Goal: Information Seeking & Learning: Learn about a topic

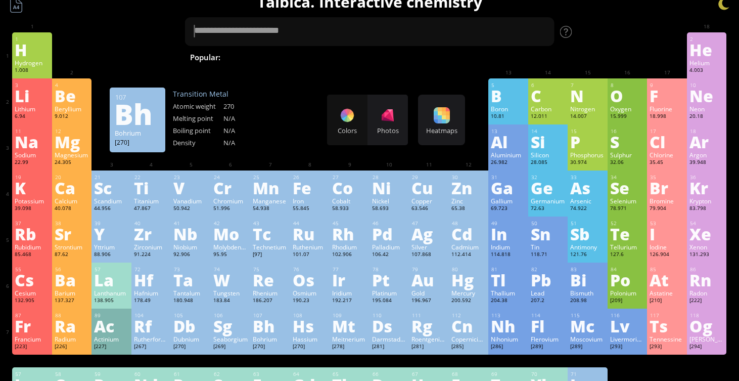
scroll to position [2, 0]
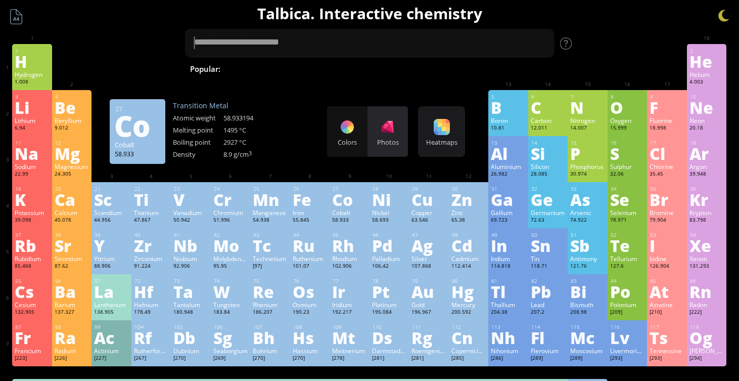
click at [377, 136] on div "Photos" at bounding box center [388, 131] width 40 height 51
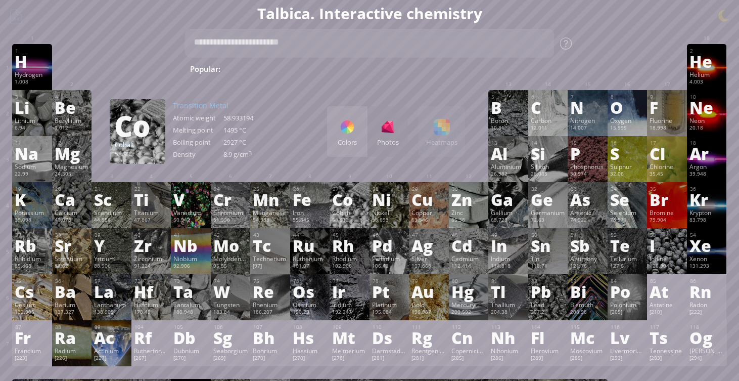
click at [345, 128] on div at bounding box center [347, 127] width 16 height 16
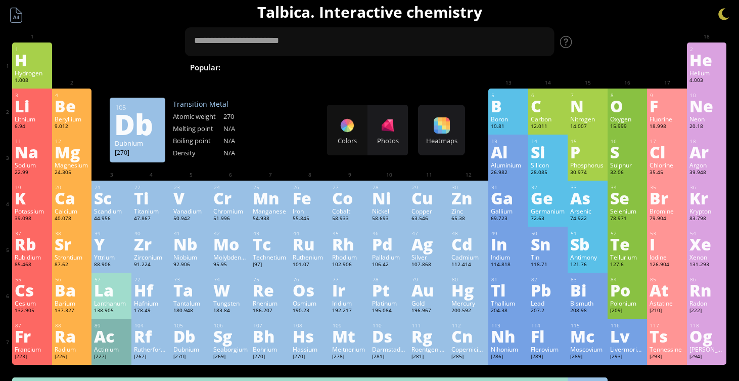
scroll to position [0, 0]
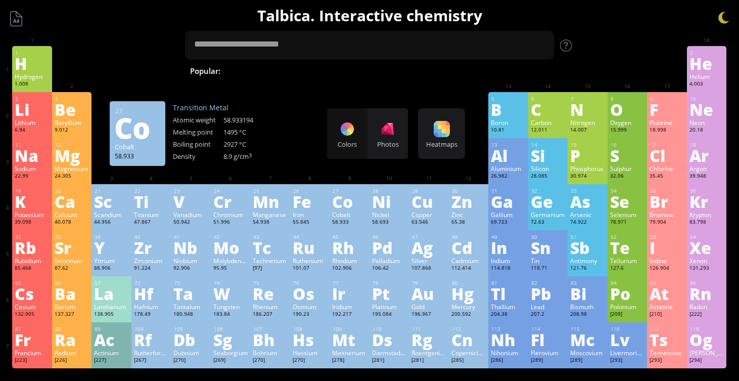
click at [350, 223] on div "58.933" at bounding box center [349, 222] width 35 height 8
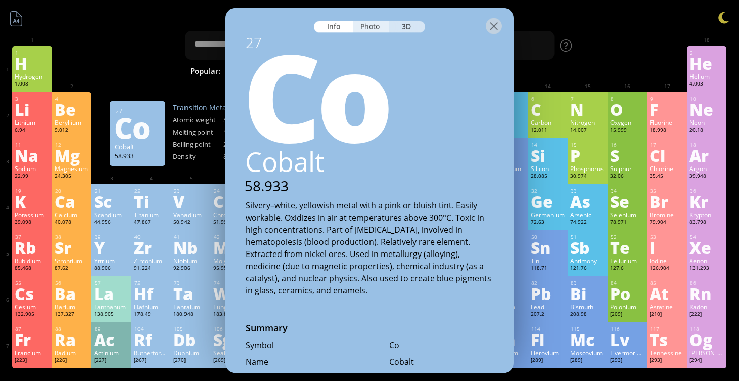
click at [363, 25] on div "Photo" at bounding box center [371, 27] width 36 height 12
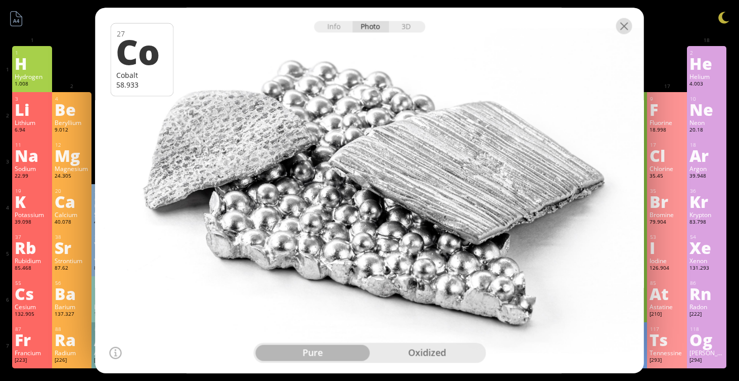
click at [626, 24] on div at bounding box center [624, 26] width 16 height 16
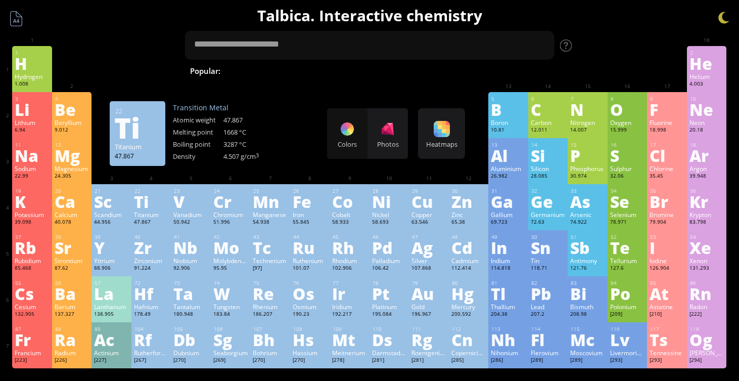
click at [139, 201] on div "Ti" at bounding box center [151, 201] width 35 height 16
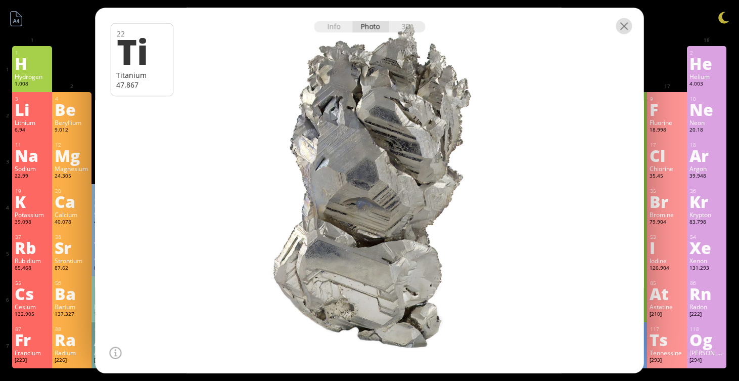
click at [627, 25] on div at bounding box center [624, 26] width 16 height 16
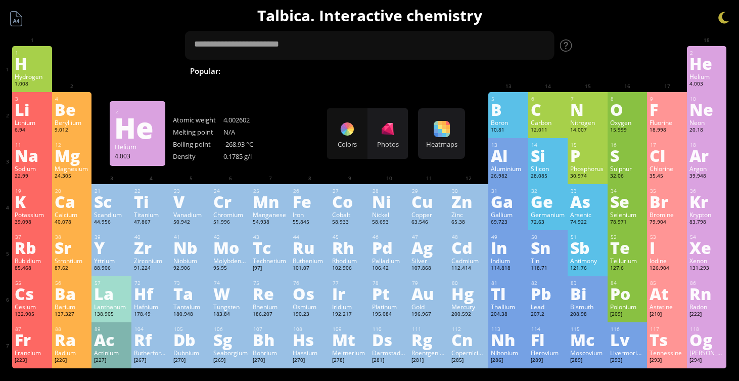
click at [691, 59] on div "He" at bounding box center [707, 63] width 35 height 16
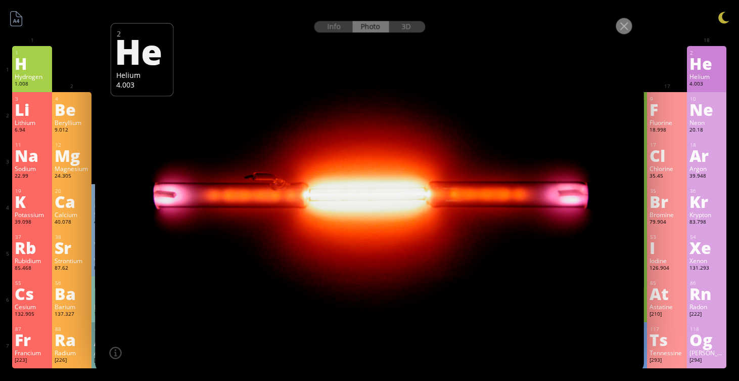
click at [629, 21] on div at bounding box center [624, 26] width 16 height 16
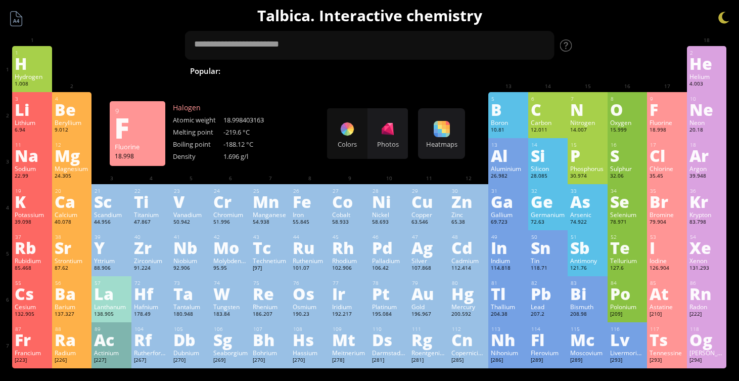
click at [664, 122] on div "Fluorine" at bounding box center [667, 122] width 35 height 8
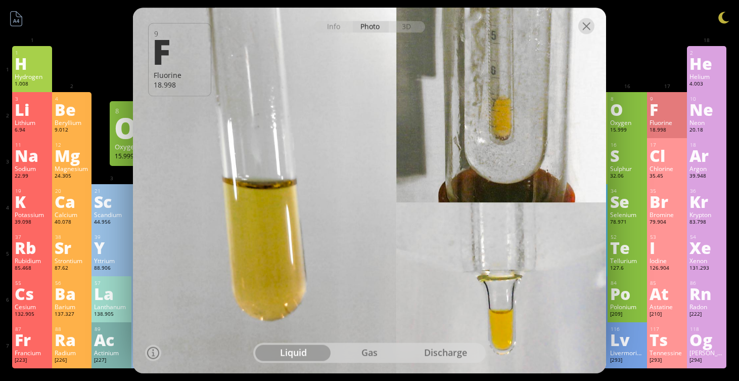
click at [584, 20] on div at bounding box center [586, 26] width 16 height 16
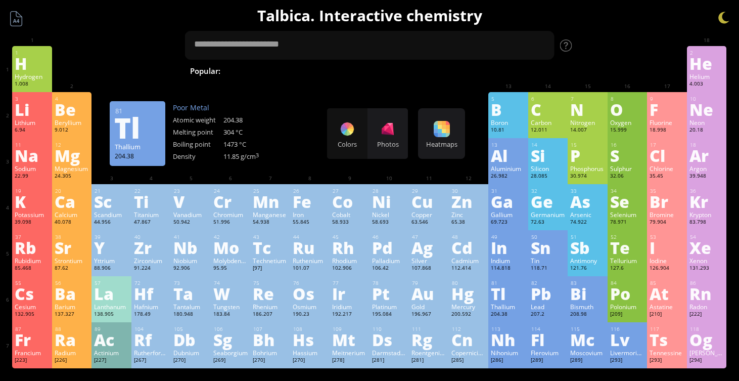
click at [519, 313] on div "204.38" at bounding box center [508, 314] width 35 height 8
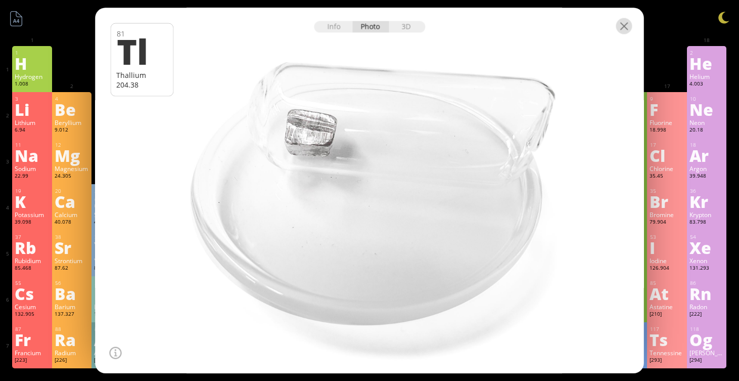
click at [618, 32] on div at bounding box center [624, 26] width 16 height 16
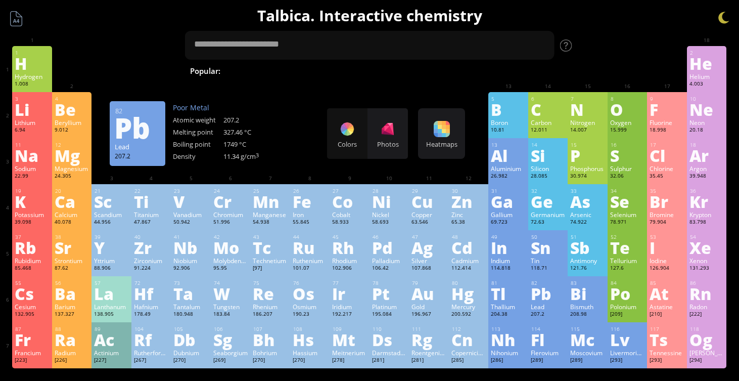
click at [547, 291] on div "Pb" at bounding box center [548, 293] width 35 height 16
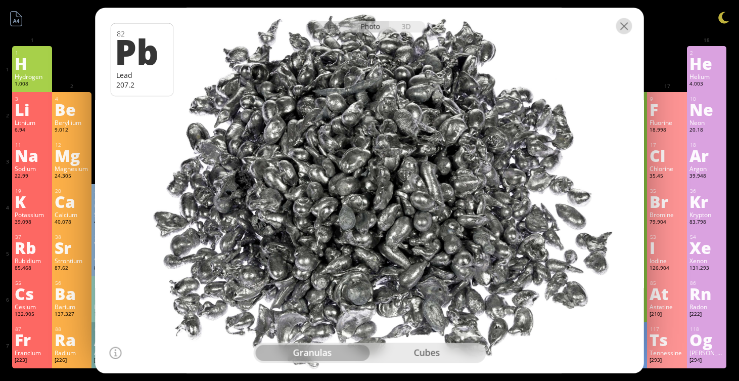
click at [620, 21] on div at bounding box center [624, 26] width 16 height 16
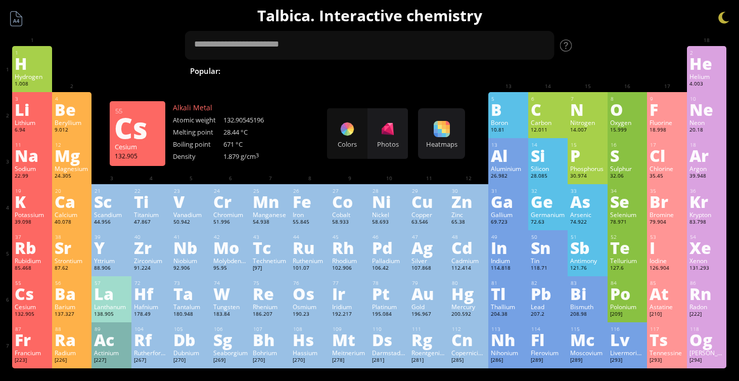
click at [28, 297] on div "Cs" at bounding box center [32, 293] width 35 height 16
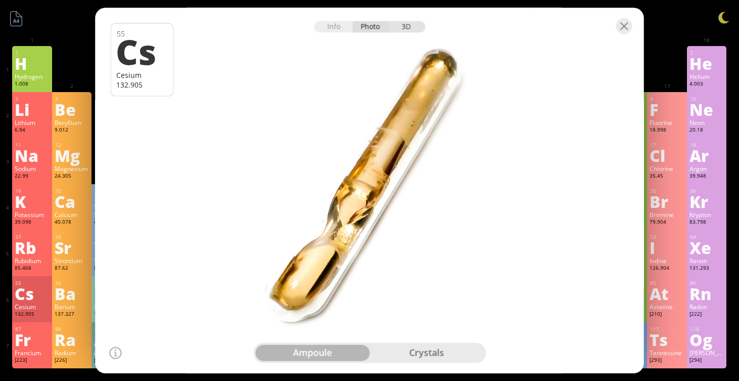
click at [408, 25] on div "3D" at bounding box center [407, 27] width 36 height 12
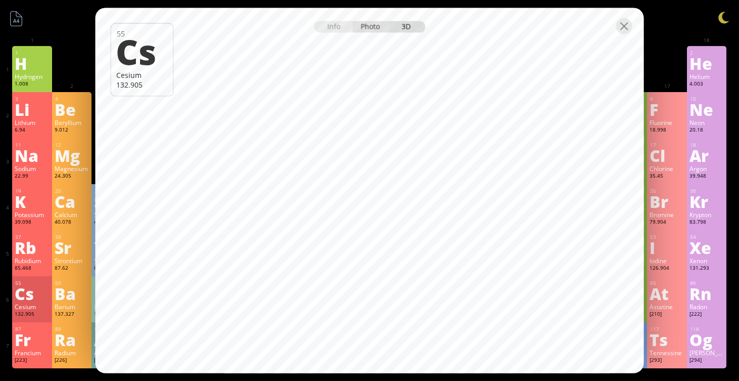
click at [366, 26] on div "Photo" at bounding box center [371, 27] width 36 height 12
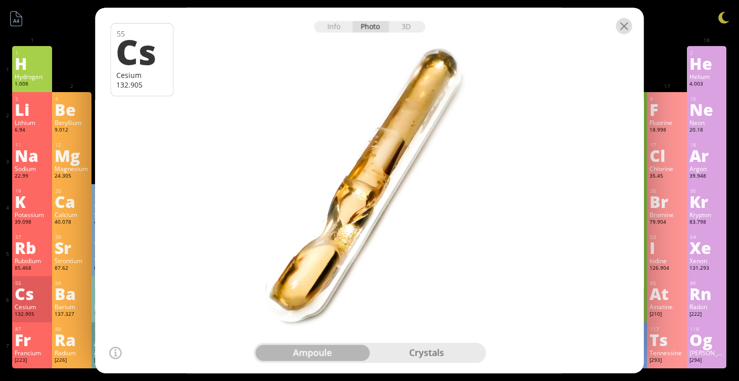
click at [621, 22] on div at bounding box center [624, 26] width 16 height 16
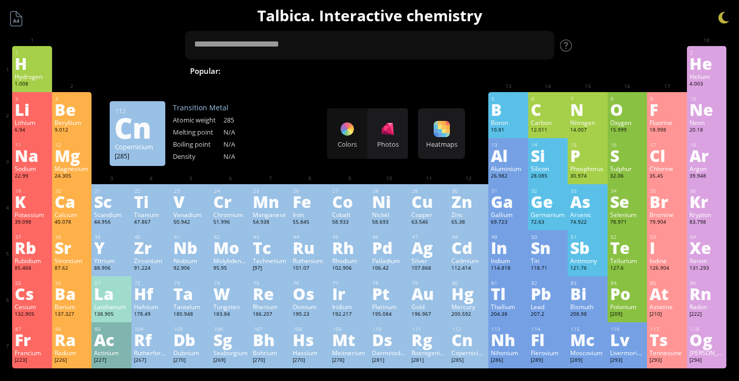
click at [465, 358] on div "[285]" at bounding box center [468, 360] width 35 height 8
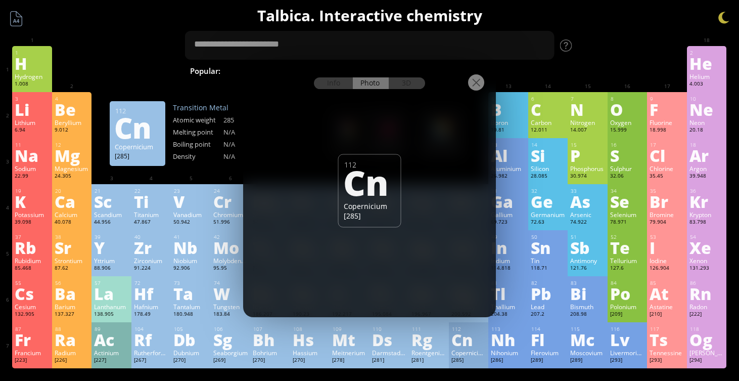
click at [387, 183] on div "Cn" at bounding box center [368, 181] width 51 height 34
click at [479, 84] on div at bounding box center [476, 82] width 16 height 16
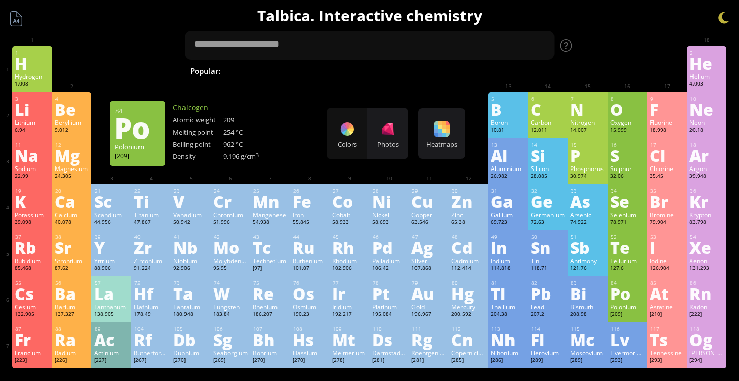
click at [628, 277] on div "84 Po Polonium [209] −2, +2, +4, +5, +6 −2, +2, +4, +5, +6 254 °C 962 °C 9.196 …" at bounding box center [628, 299] width 40 height 46
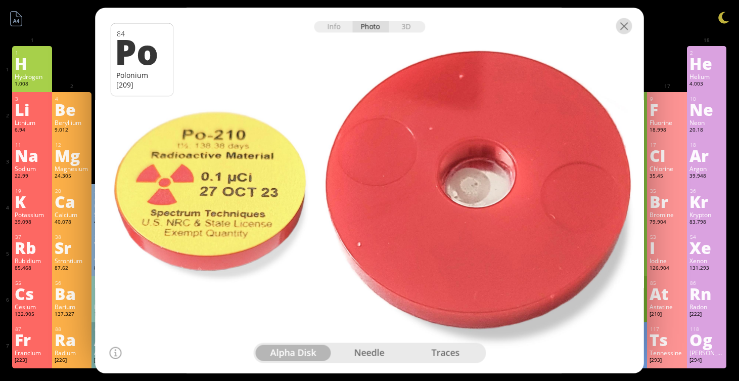
click at [623, 25] on div at bounding box center [624, 26] width 16 height 16
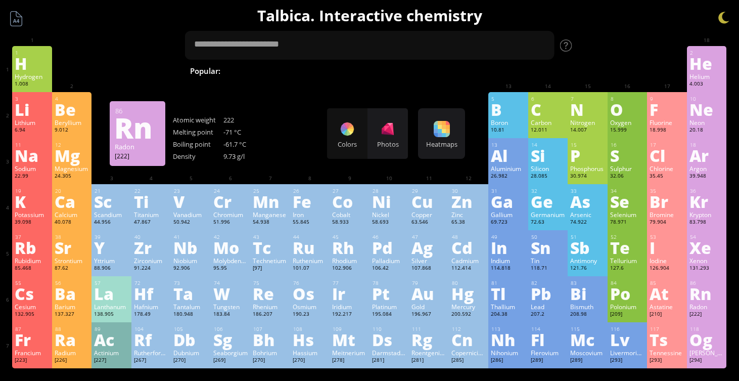
click at [725, 312] on div "86 Rn Radon [222] +2, +6 +2, +6 -71 °C -61.7 °C 9.73 g/l [Xe]6s 2 4f 14 5d 10 6…" at bounding box center [707, 299] width 40 height 46
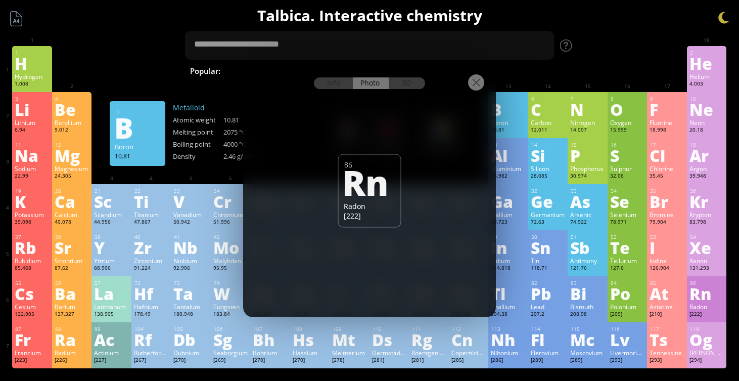
click at [476, 85] on div at bounding box center [476, 82] width 16 height 16
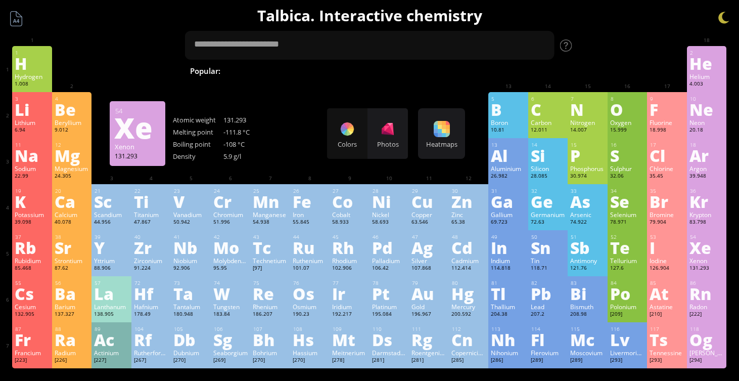
click at [724, 260] on div "Xenon" at bounding box center [707, 260] width 35 height 8
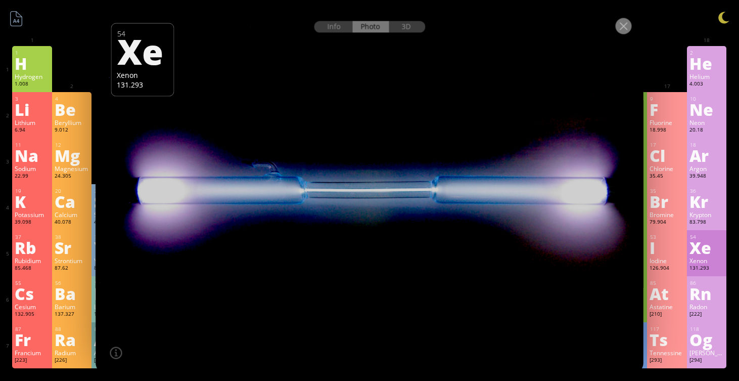
click at [622, 23] on div at bounding box center [624, 26] width 16 height 16
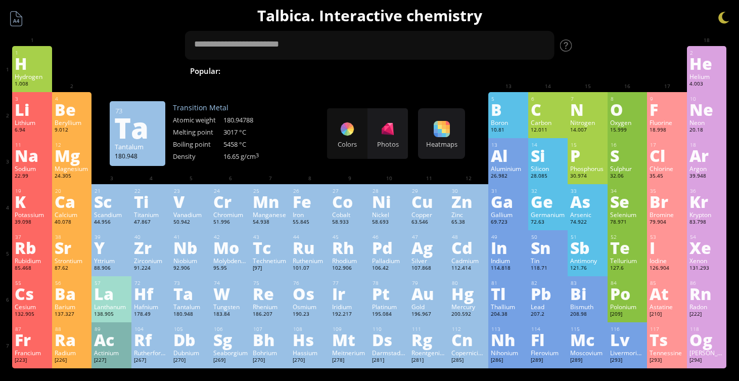
click at [191, 280] on div "73" at bounding box center [191, 283] width 34 height 7
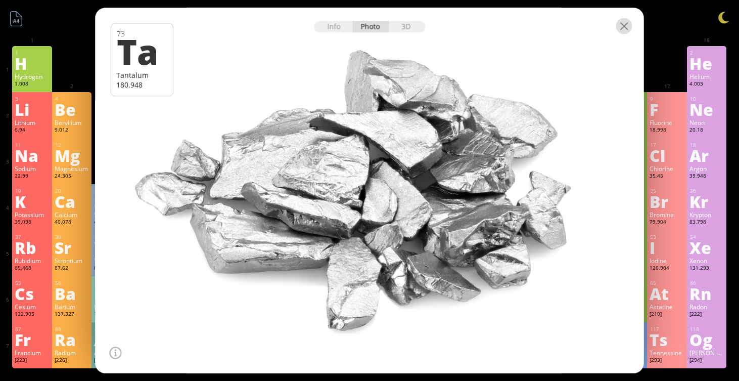
click at [621, 30] on div at bounding box center [624, 26] width 16 height 16
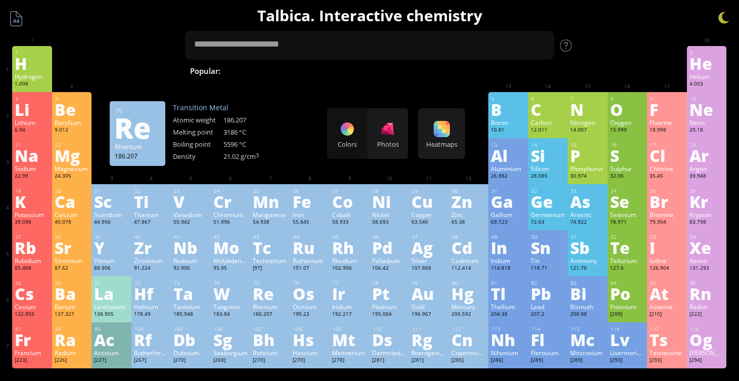
click at [279, 300] on div "Re" at bounding box center [270, 293] width 35 height 16
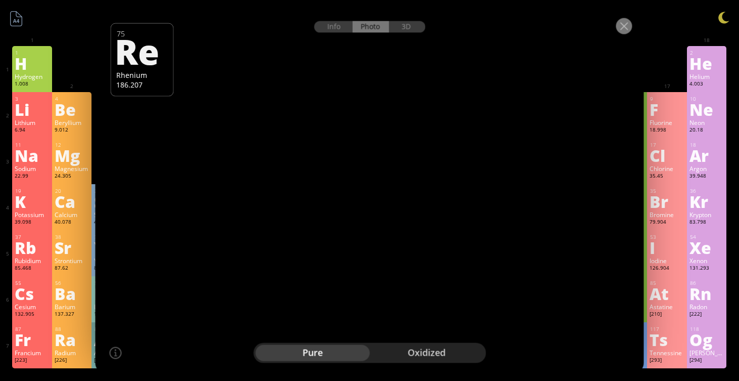
click at [624, 26] on div at bounding box center [624, 26] width 16 height 16
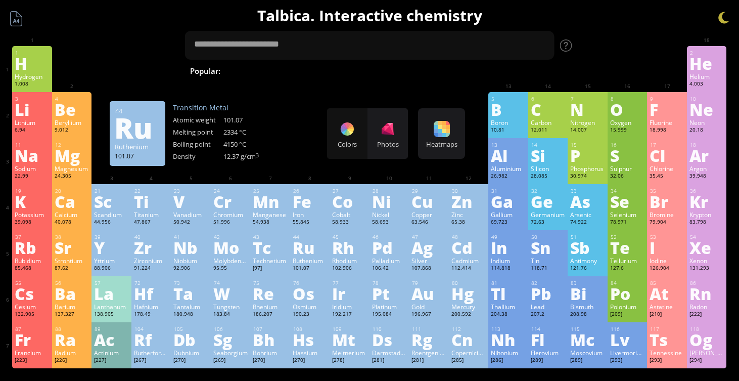
click at [311, 276] on div "44 Ru Ruthenium 101.07 −2, +1, +2, +3, +4, +5, +6, +7, +8 −2, +1, +2, +3, +4, +…" at bounding box center [310, 253] width 40 height 46
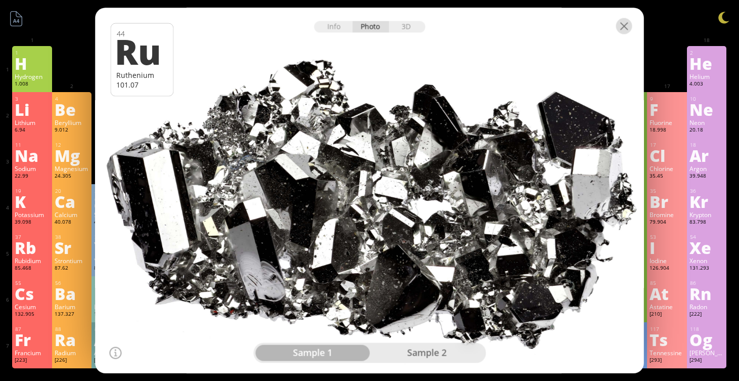
click at [625, 20] on div at bounding box center [624, 26] width 16 height 16
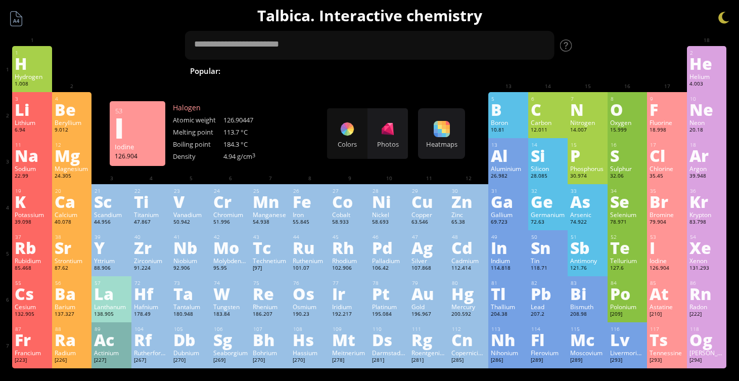
click at [666, 259] on div "Iodine" at bounding box center [667, 260] width 35 height 8
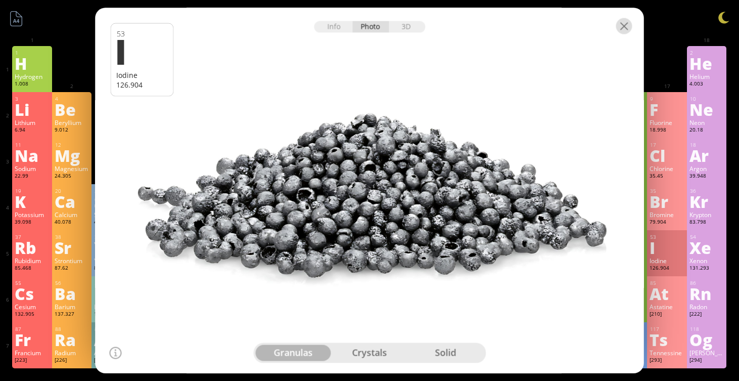
click at [626, 28] on div at bounding box center [624, 26] width 16 height 16
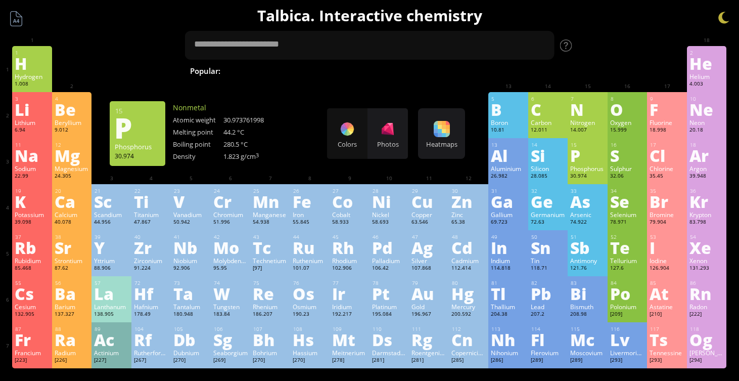
click at [597, 173] on div "30.974" at bounding box center [587, 176] width 35 height 8
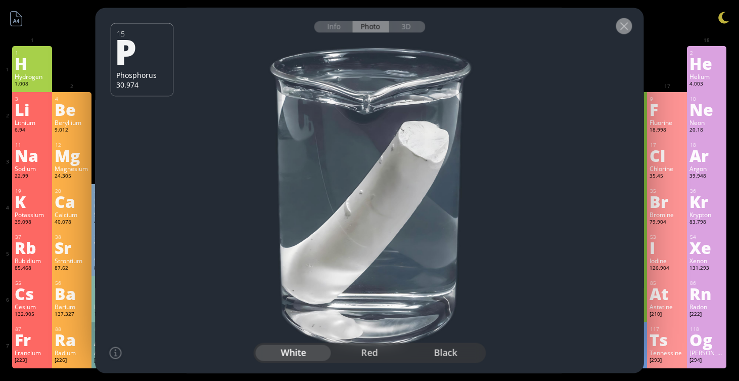
click at [620, 29] on div at bounding box center [624, 26] width 16 height 16
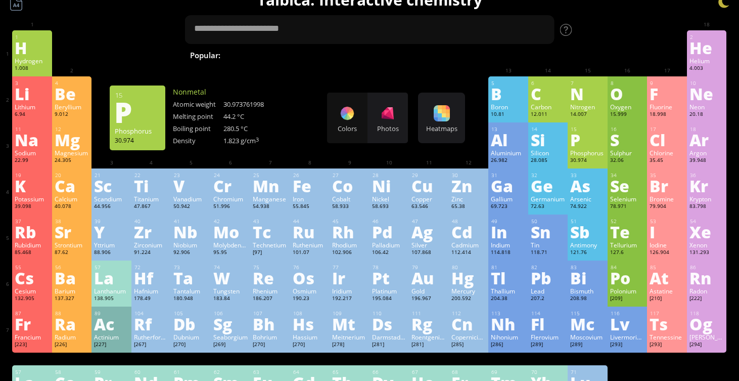
scroll to position [22, 0]
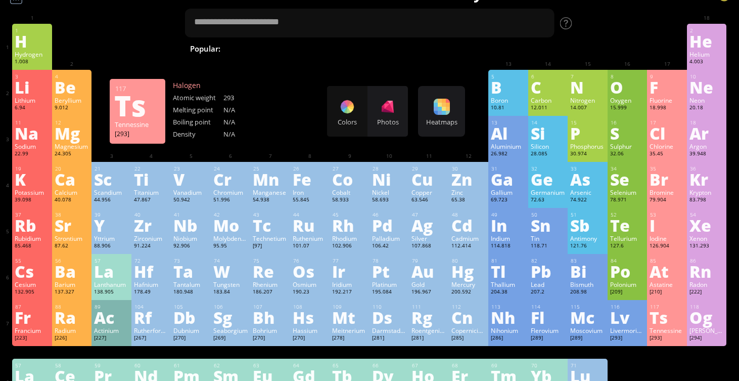
click at [665, 314] on div "Ts" at bounding box center [667, 317] width 35 height 16
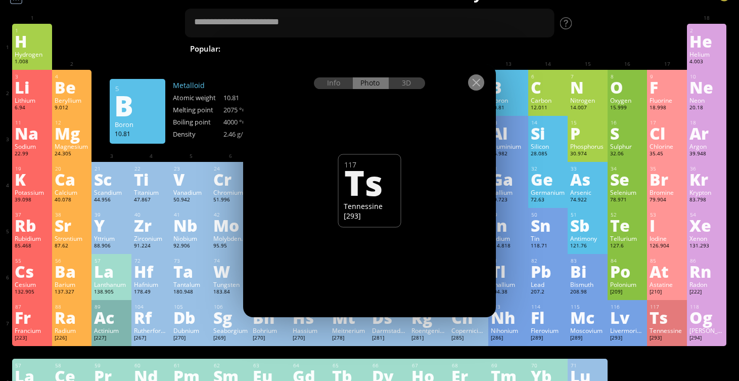
click at [475, 85] on div at bounding box center [476, 82] width 16 height 16
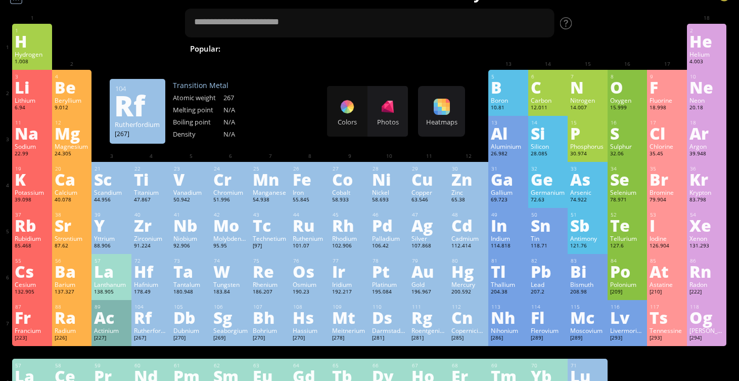
click at [152, 332] on div "Rutherfordium" at bounding box center [151, 330] width 35 height 8
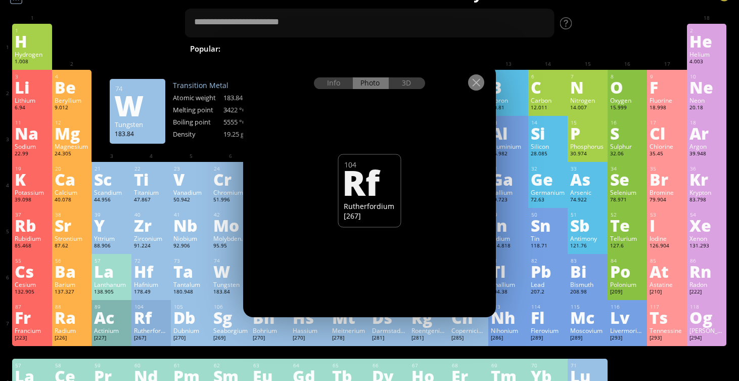
click at [472, 88] on div at bounding box center [476, 82] width 16 height 16
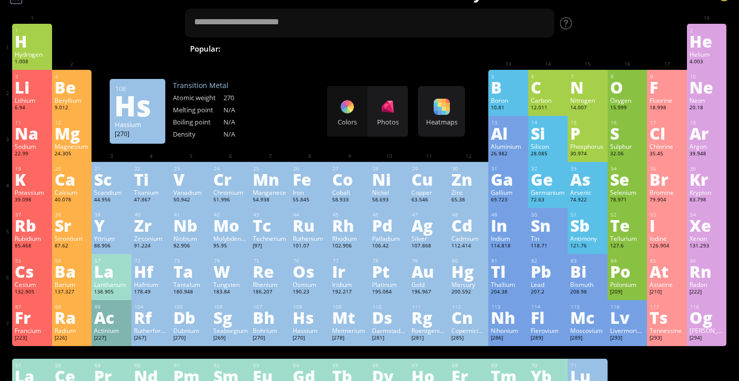
click at [291, 318] on div "108 Hs Hassium [270] +3, +4, +6, +8 +3, +4, +6, +8 N/A N/A N/A [Rn]7s 2 5f 14 6…" at bounding box center [310, 323] width 40 height 46
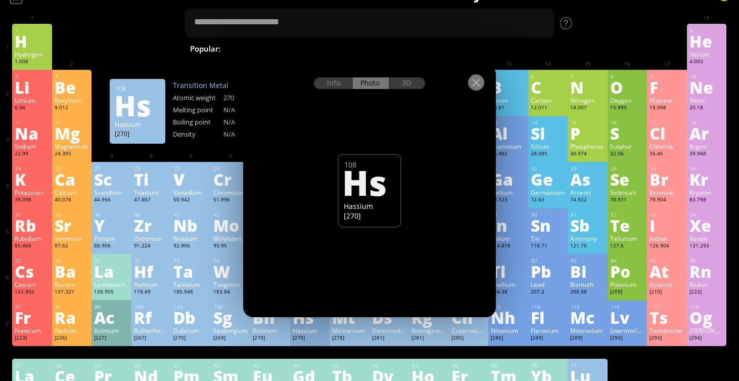
click at [472, 83] on div at bounding box center [476, 82] width 16 height 16
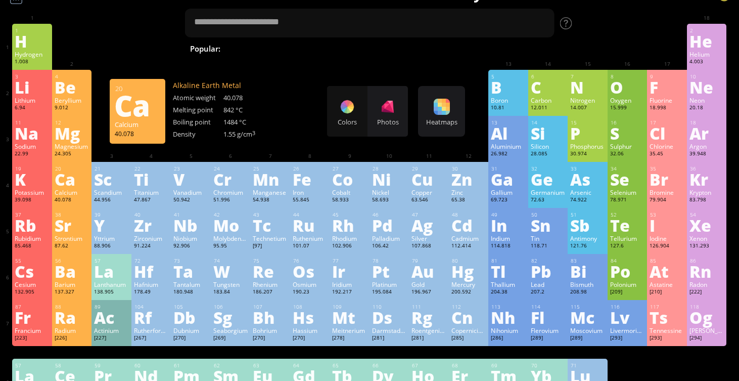
click at [81, 175] on div "Ca" at bounding box center [72, 179] width 35 height 16
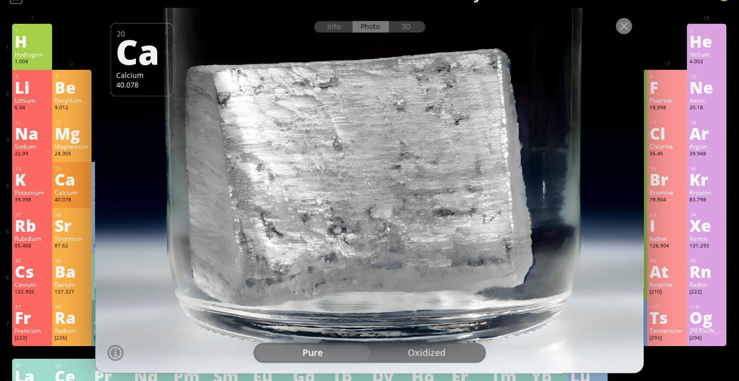
click at [630, 23] on div at bounding box center [624, 26] width 16 height 16
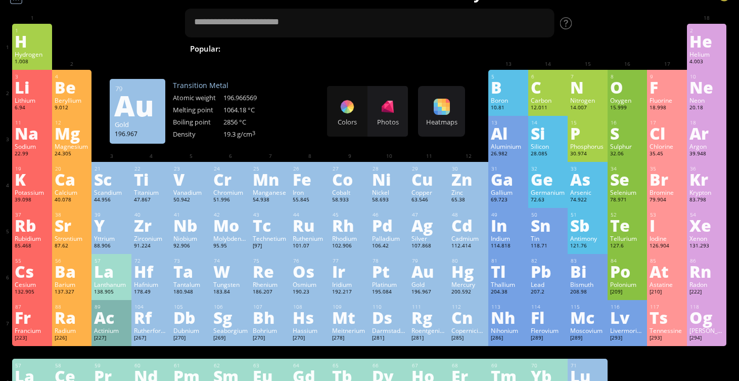
click at [415, 277] on div "Au" at bounding box center [429, 271] width 35 height 16
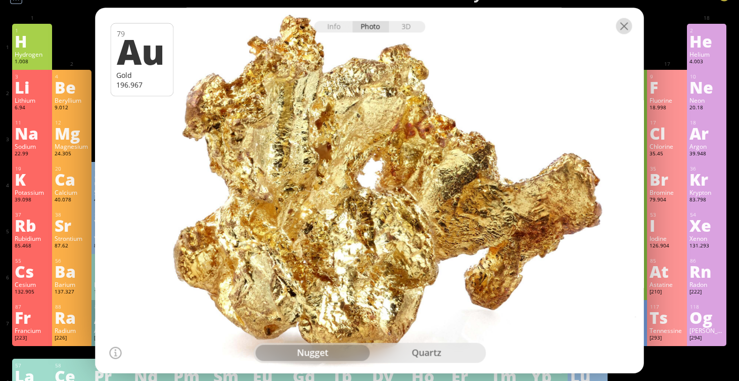
click at [619, 28] on div at bounding box center [624, 26] width 16 height 16
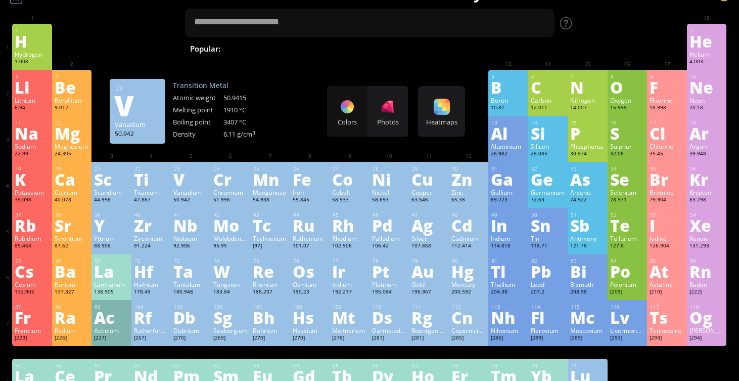
click at [209, 194] on div "23 V Vanadium 50.942 −3, −1, 0, +1, +2, +3, +4, +5 −3, −1, 0, +1, +2, +3, +4, +…" at bounding box center [191, 185] width 40 height 46
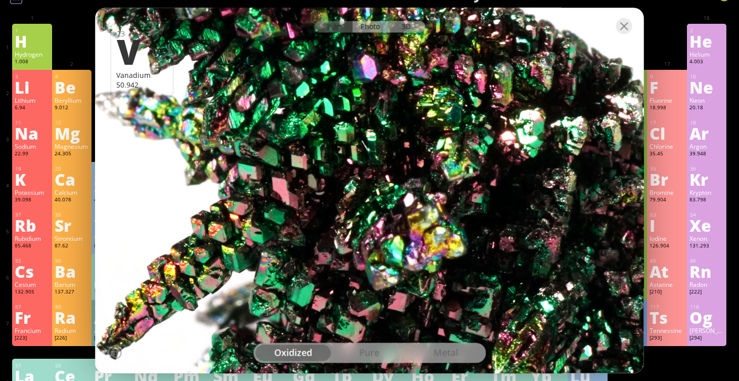
click at [409, 27] on div "3D" at bounding box center [407, 27] width 36 height 12
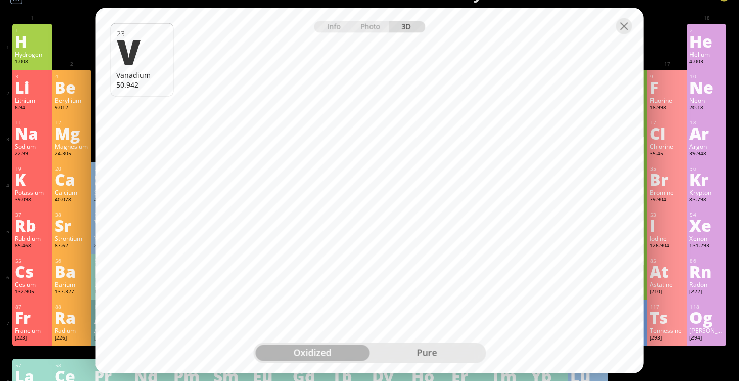
click at [420, 352] on div "pure" at bounding box center [427, 353] width 114 height 16
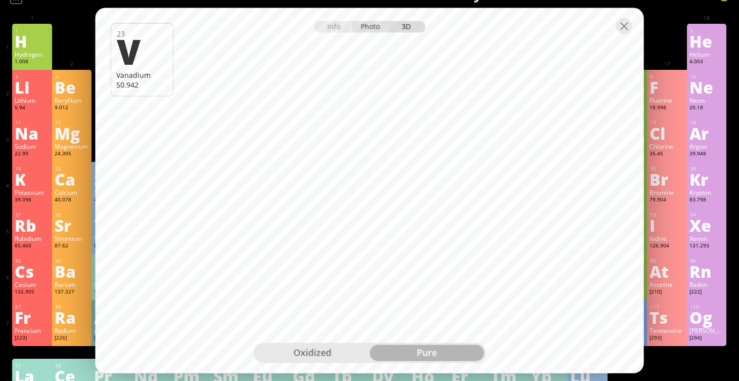
click at [373, 29] on div "Photo" at bounding box center [371, 27] width 36 height 12
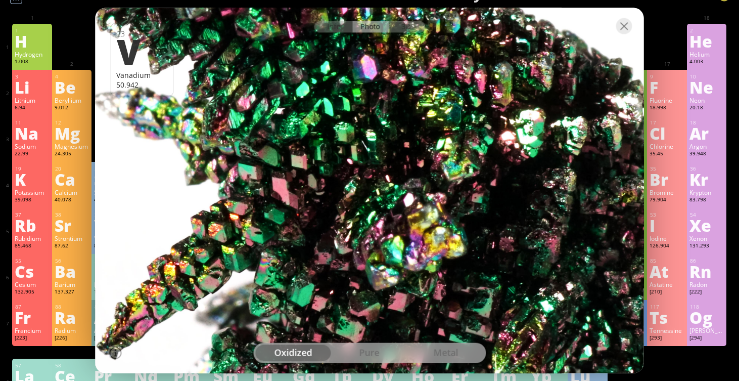
click at [383, 353] on div "pure" at bounding box center [370, 353] width 76 height 16
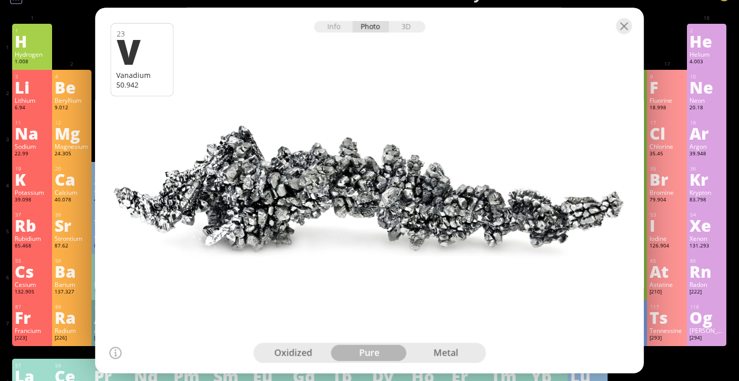
click at [440, 350] on div "metal" at bounding box center [446, 353] width 76 height 16
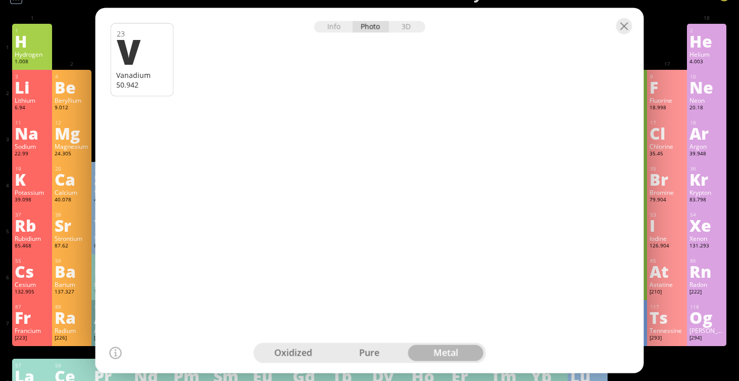
click at [300, 350] on div "oxidized" at bounding box center [293, 353] width 76 height 16
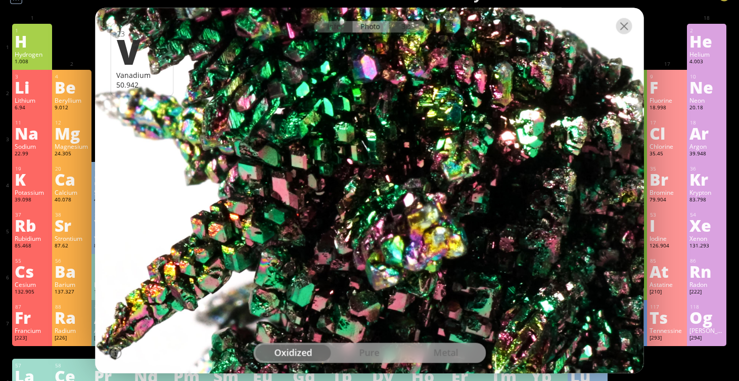
click at [624, 24] on div at bounding box center [624, 26] width 16 height 16
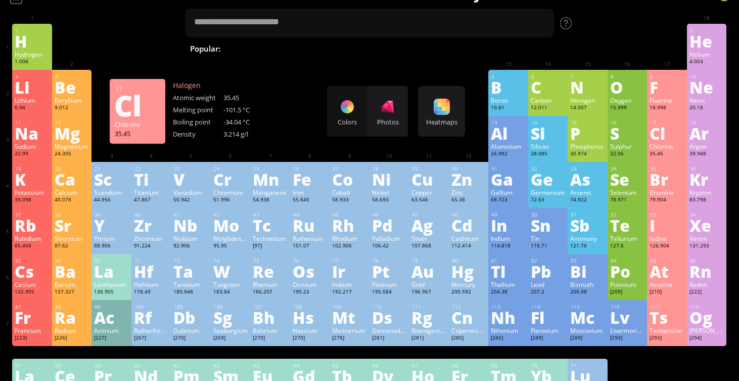
click at [652, 145] on div "Chlorine" at bounding box center [667, 146] width 35 height 8
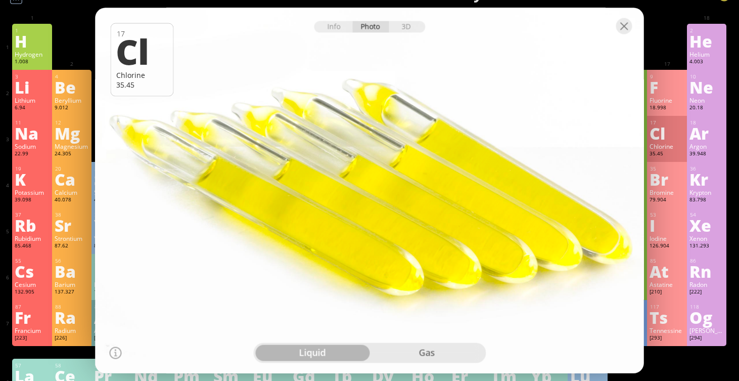
click at [388, 352] on div "gas" at bounding box center [427, 353] width 114 height 16
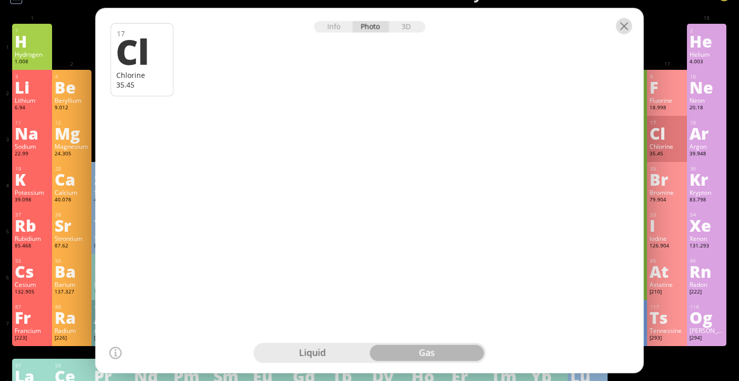
click at [622, 23] on div at bounding box center [624, 26] width 16 height 16
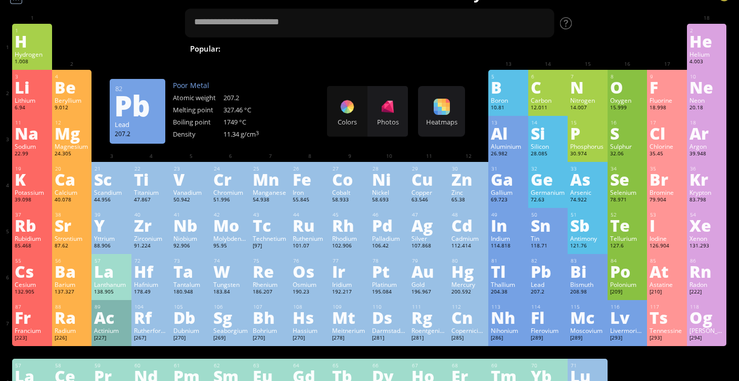
click at [536, 269] on div "Pb" at bounding box center [548, 271] width 35 height 16
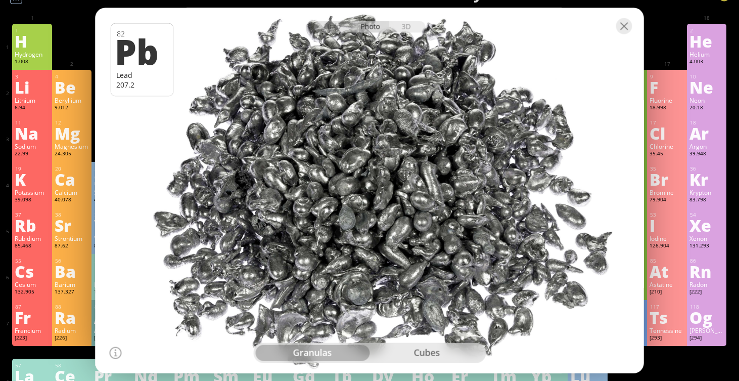
click at [419, 358] on div "cubes" at bounding box center [427, 353] width 114 height 16
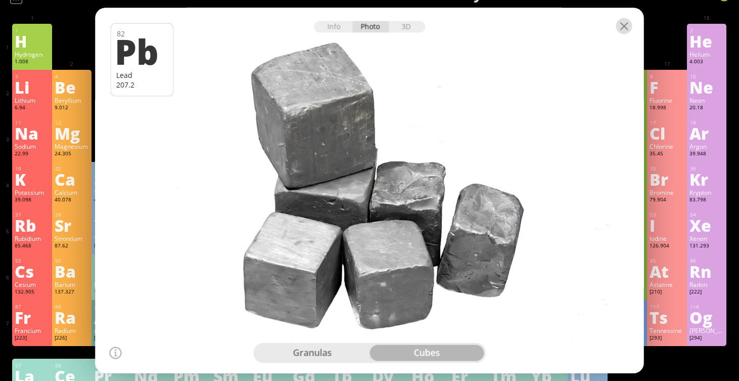
click at [618, 24] on div at bounding box center [624, 26] width 16 height 16
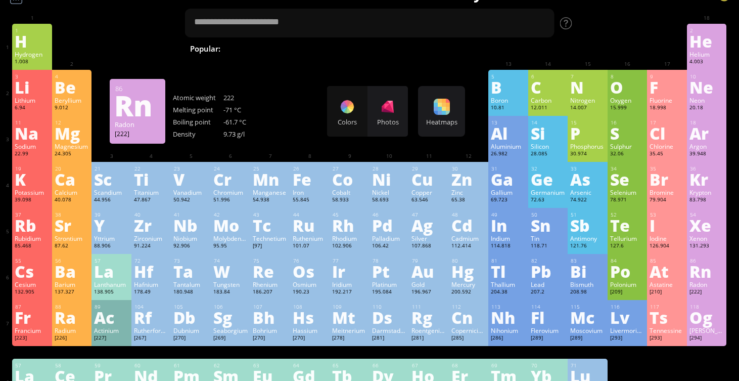
click at [700, 268] on div "Rn" at bounding box center [707, 271] width 35 height 16
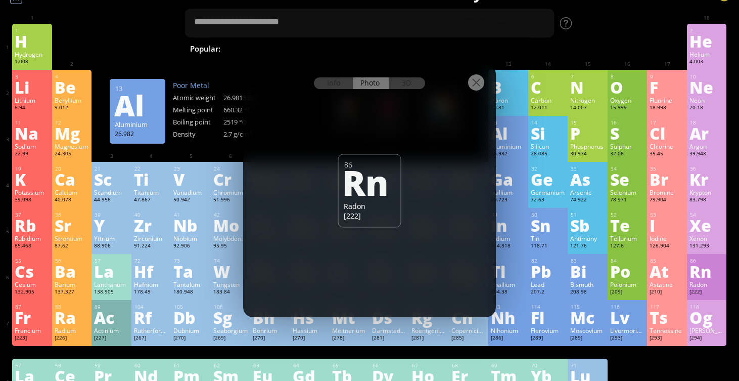
click at [483, 80] on div at bounding box center [476, 82] width 16 height 16
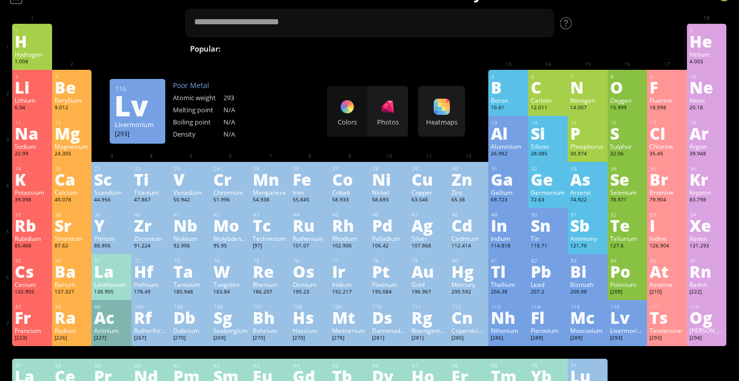
click at [626, 322] on div "Lv" at bounding box center [627, 317] width 35 height 16
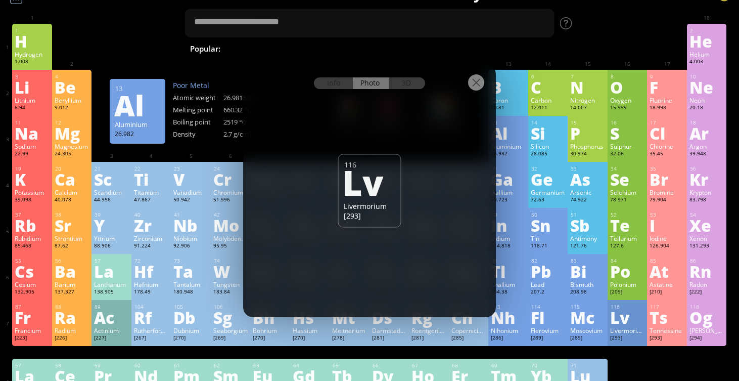
click at [474, 63] on div "1 H Hydrogen 1.008 −1, +1 −1, +1 -259.14 °C -252.87 °C 0.0899 g/l 1s 1 2 He Hel…" at bounding box center [369, 47] width 714 height 46
click at [490, 93] on div at bounding box center [370, 82] width 253 height 35
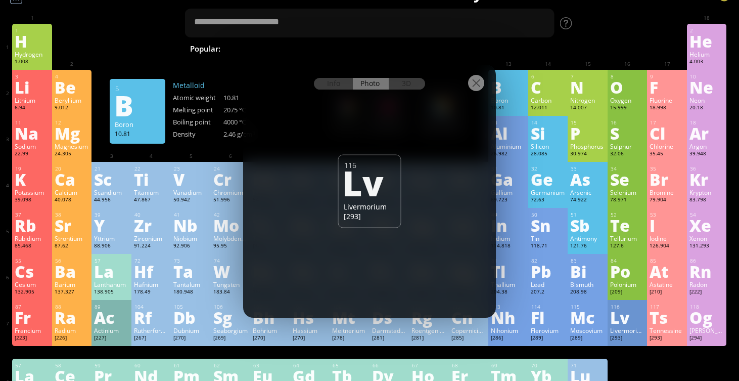
click at [485, 84] on div at bounding box center [369, 82] width 253 height 35
drag, startPoint x: 474, startPoint y: 92, endPoint x: 480, endPoint y: 88, distance: 7.0
click at [480, 88] on div at bounding box center [476, 83] width 16 height 16
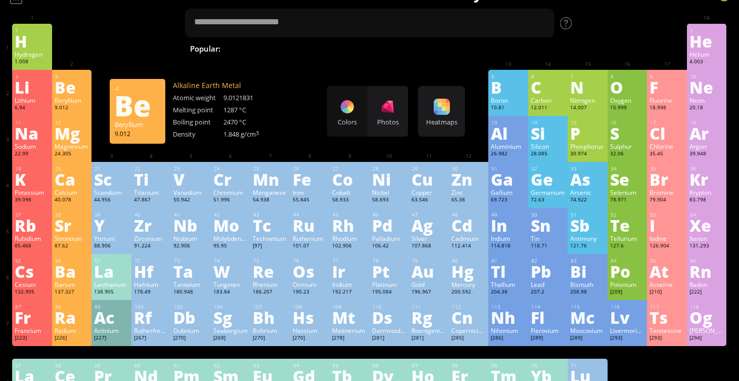
click at [77, 98] on div "Beryllium" at bounding box center [72, 100] width 35 height 8
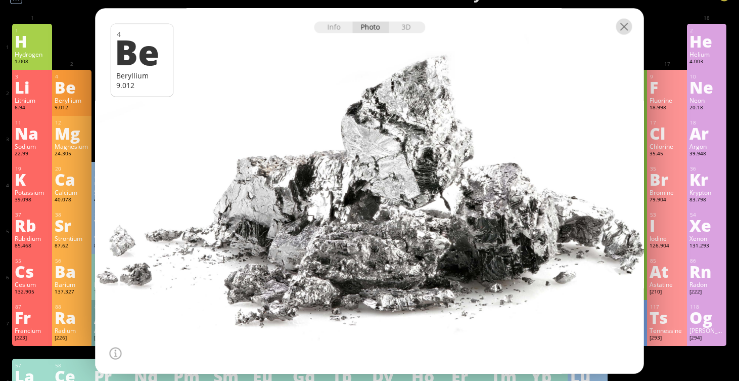
click at [622, 32] on div at bounding box center [624, 26] width 16 height 16
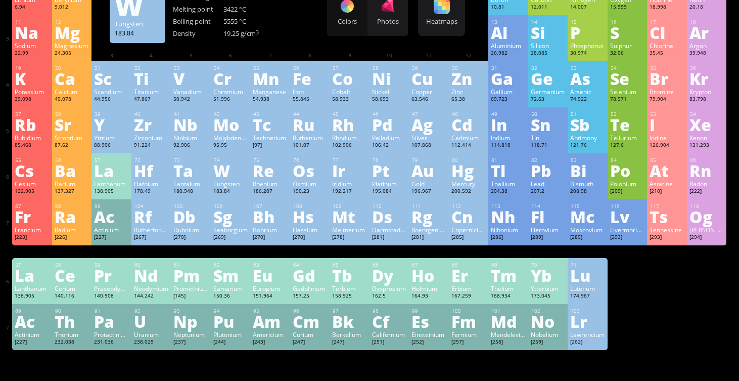
scroll to position [151, 0]
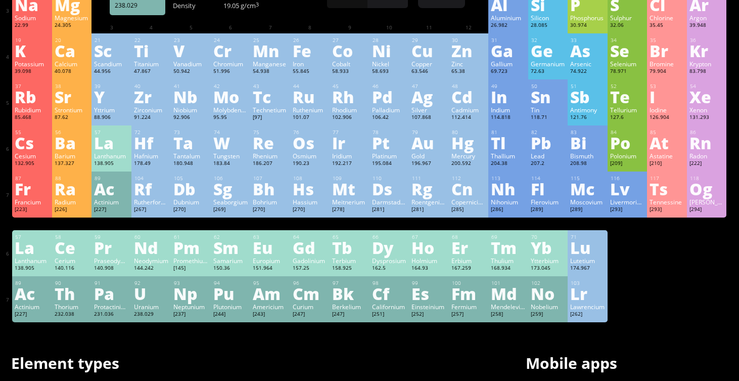
click at [170, 323] on div "Summary Molecular formula Molecular weight Exact mass Monoisotopic mass Classif…" at bounding box center [369, 277] width 739 height 857
click at [173, 296] on div "Np" at bounding box center [190, 293] width 35 height 16
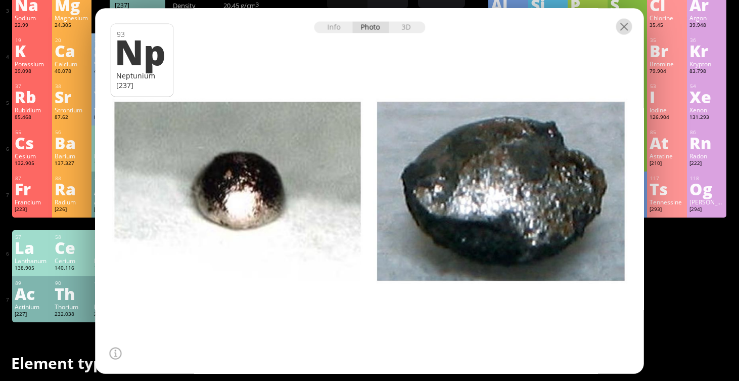
click at [623, 28] on div at bounding box center [624, 26] width 16 height 16
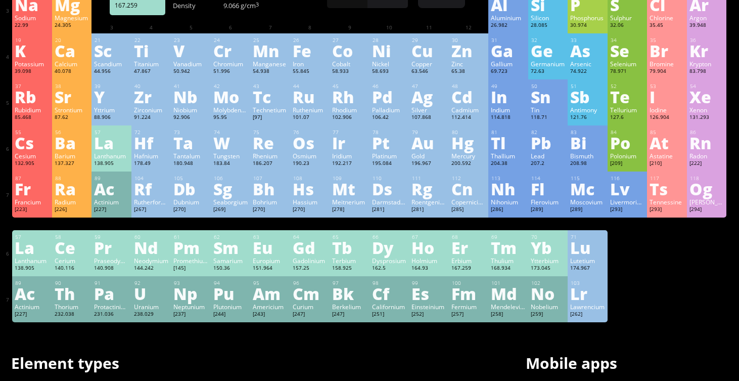
click at [487, 247] on div "68 Er Erbium 167.259 0, +2, +3 0, +2, +3 1497 °C 2868 °C 9.066 g/cm 3 [Xe]6s 2 …" at bounding box center [469, 253] width 40 height 46
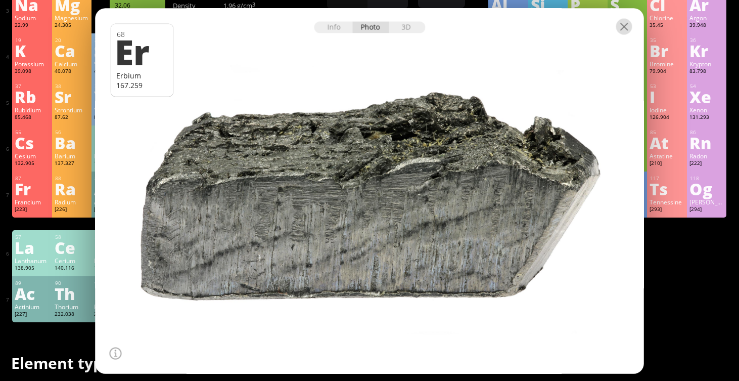
click at [629, 21] on div at bounding box center [624, 26] width 16 height 16
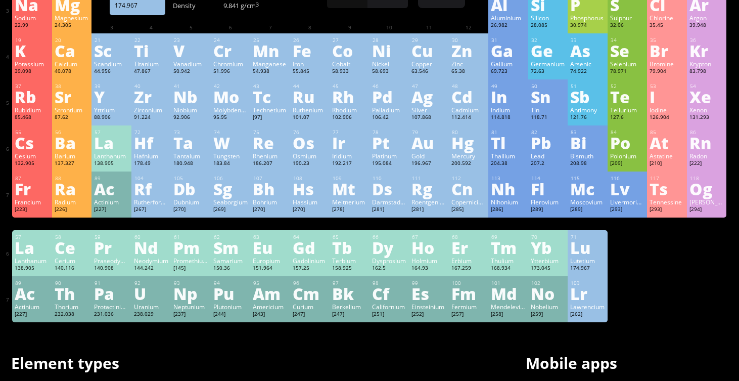
click at [574, 262] on div "Lutetium" at bounding box center [587, 260] width 35 height 8
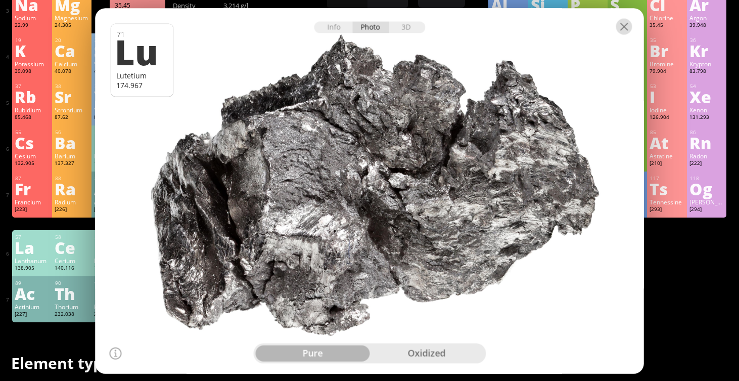
click at [629, 27] on div at bounding box center [624, 26] width 16 height 16
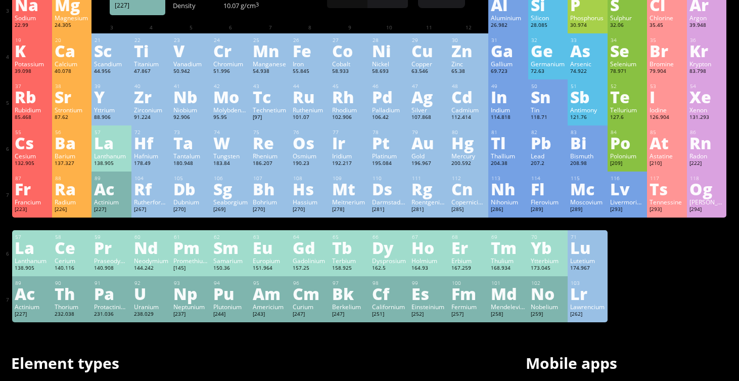
click at [41, 296] on div "Ac" at bounding box center [32, 293] width 35 height 16
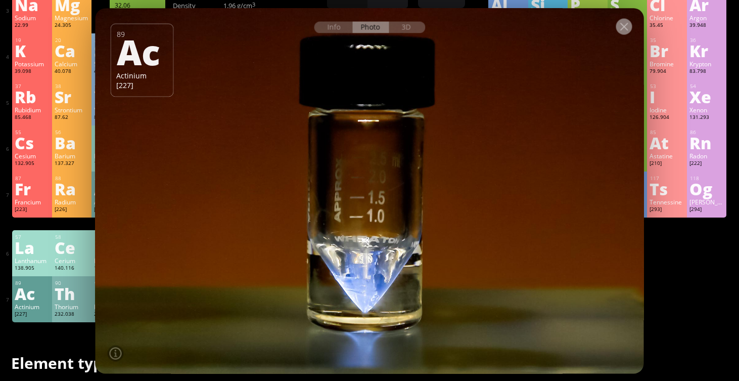
click at [622, 26] on div at bounding box center [624, 26] width 16 height 16
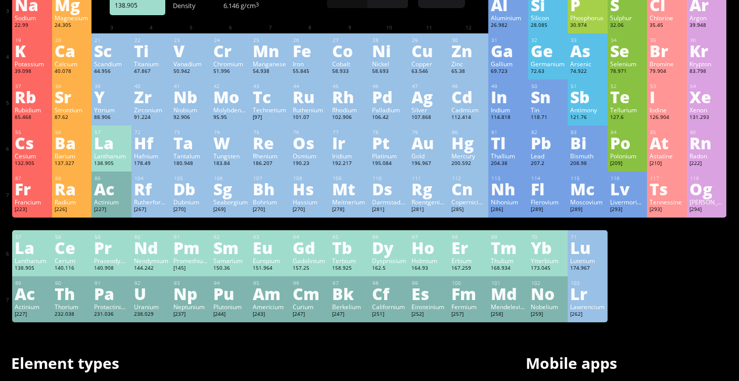
click at [44, 260] on div "Lanthanum" at bounding box center [32, 260] width 35 height 8
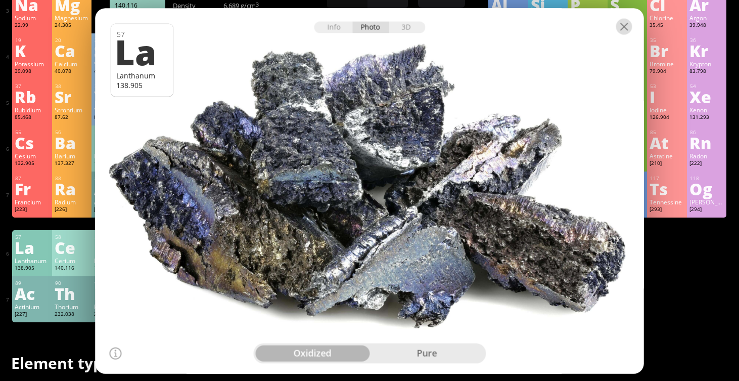
click at [622, 26] on div at bounding box center [624, 26] width 16 height 16
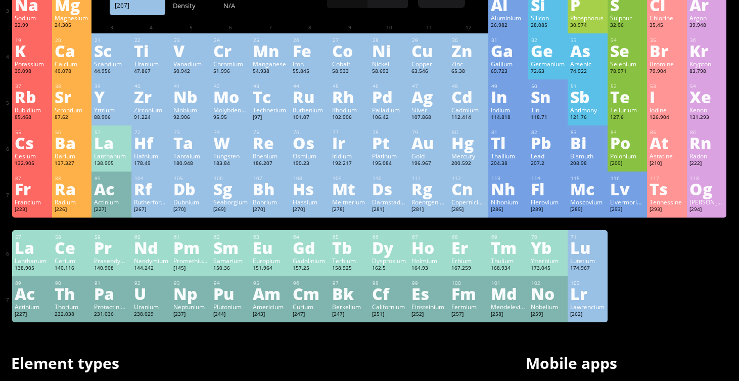
click at [143, 202] on div "Rutherfordium" at bounding box center [151, 202] width 35 height 8
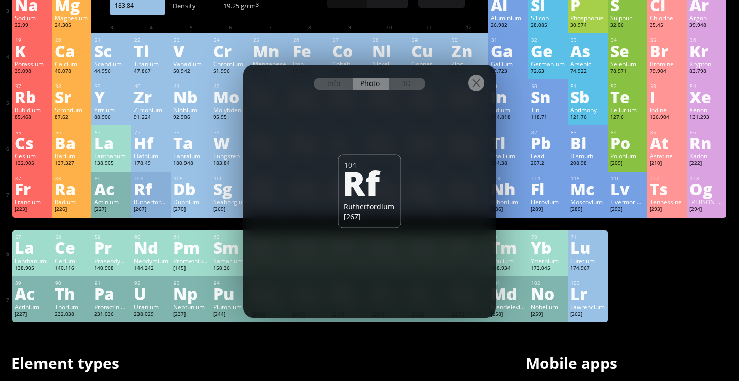
click at [474, 82] on div at bounding box center [476, 83] width 16 height 16
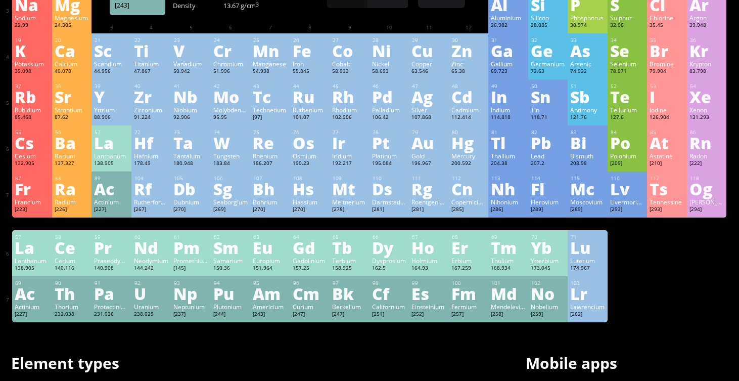
click at [275, 295] on div "Am" at bounding box center [270, 293] width 35 height 16
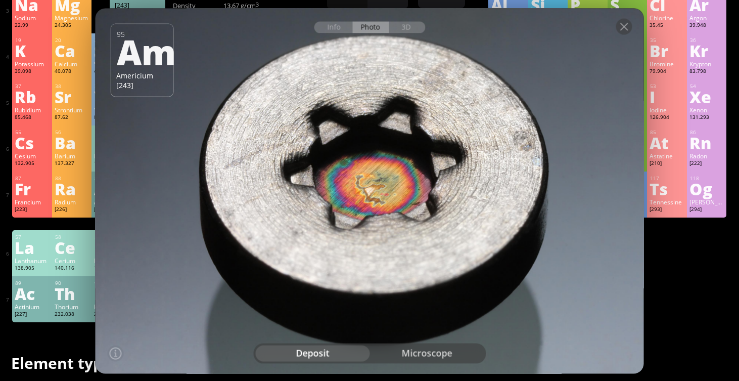
click at [424, 356] on div "microscope" at bounding box center [427, 353] width 114 height 16
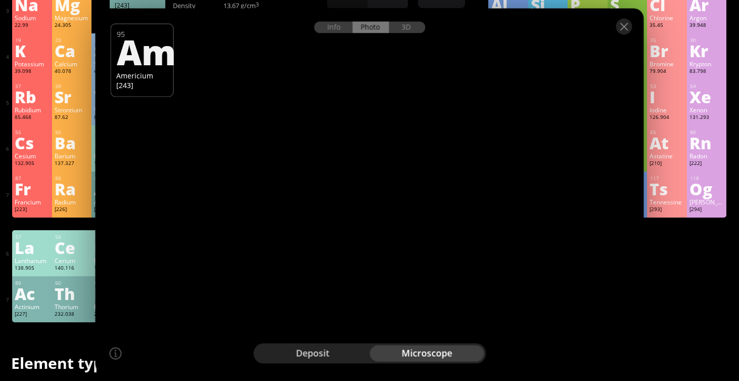
click at [339, 351] on div "deposit" at bounding box center [312, 353] width 114 height 16
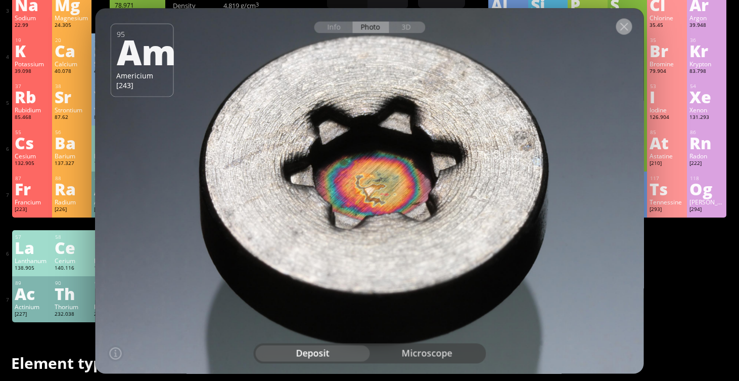
click at [618, 28] on div at bounding box center [624, 26] width 16 height 16
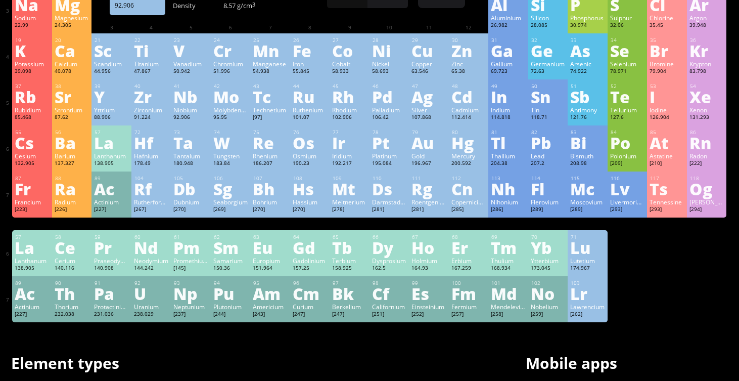
click at [193, 105] on div "Nb" at bounding box center [190, 96] width 35 height 16
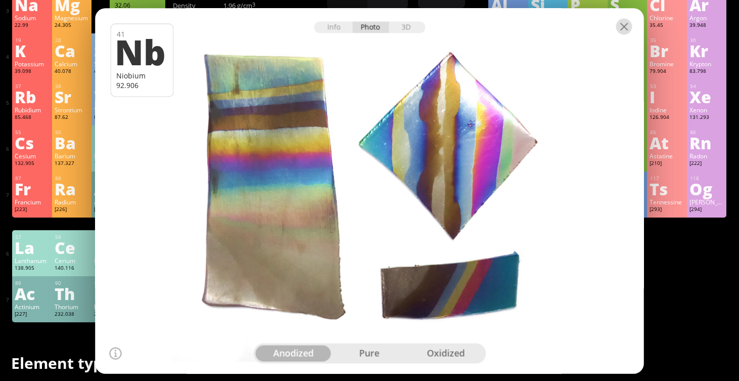
click at [626, 27] on div at bounding box center [624, 26] width 16 height 16
